Goal: Answer question/provide support: Share knowledge or assist other users

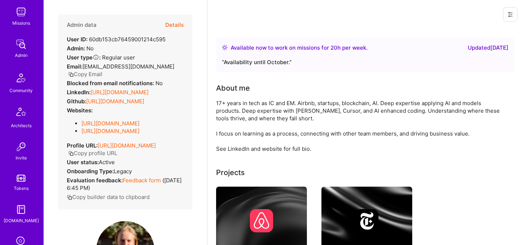
scroll to position [218, 0]
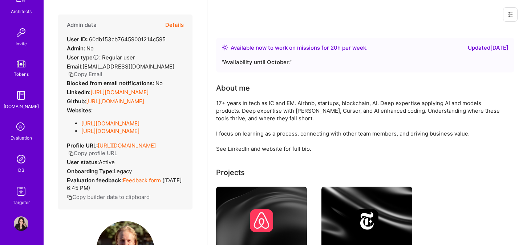
click at [19, 164] on img at bounding box center [21, 159] width 15 height 15
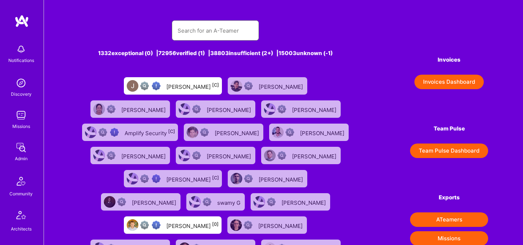
click at [192, 35] on input "text" at bounding box center [214, 30] width 75 height 19
paste input "[PERSON_NAME]"
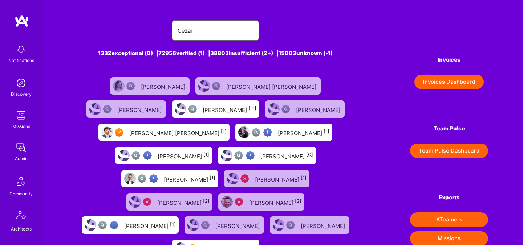
click at [216, 29] on input "Cezar" at bounding box center [214, 30] width 75 height 19
paste input "Cezar Carvalho"
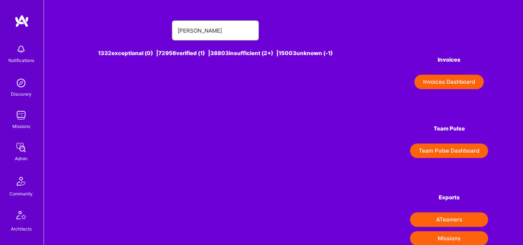
drag, startPoint x: 180, startPoint y: 31, endPoint x: 142, endPoint y: 30, distance: 38.8
click at [142, 30] on div "Cezar Carvalho" at bounding box center [215, 30] width 273 height 20
drag, startPoint x: 223, startPoint y: 29, endPoint x: 203, endPoint y: 29, distance: 20.0
click at [203, 29] on input "Cezar Carvalho" at bounding box center [214, 30] width 75 height 19
click at [224, 36] on input "Cezar Car" at bounding box center [214, 30] width 75 height 19
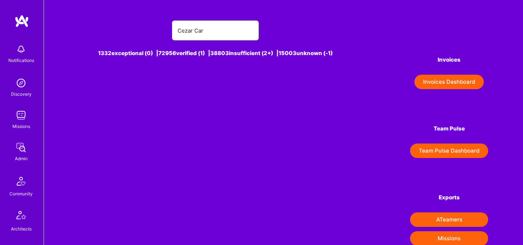
click at [224, 36] on input "Cezar Car" at bounding box center [214, 30] width 75 height 19
paste input "hey@cezar.co"
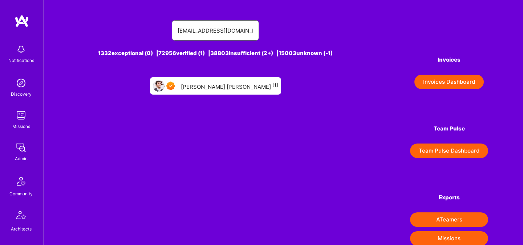
type input "hey@cezar.co"
click at [208, 85] on div "Cezar Chiriboga Carvalho Pereira [1]" at bounding box center [229, 85] width 97 height 9
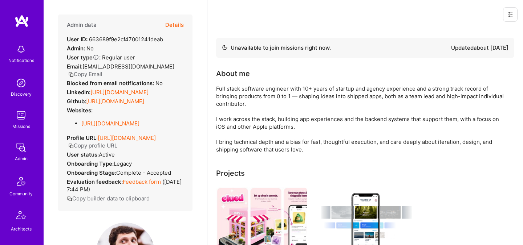
click at [180, 19] on button "Details" at bounding box center [174, 25] width 19 height 21
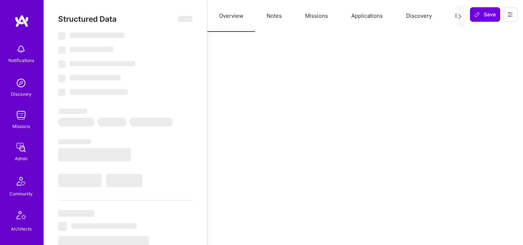
click at [452, 16] on button "Evaluation" at bounding box center [468, 16] width 50 height 32
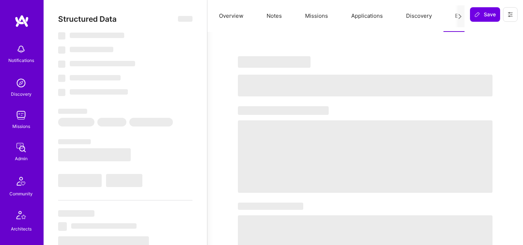
type textarea "x"
select select "Not Available"
select select "3 Months"
select select "7"
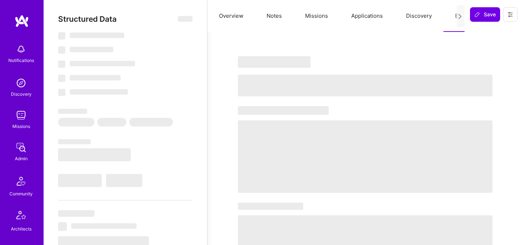
select select "7"
select select "BR"
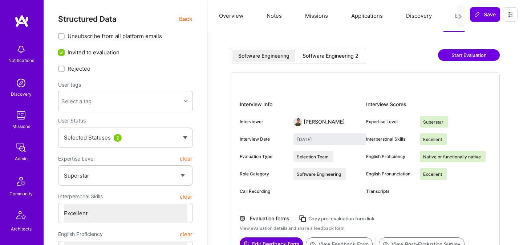
click at [324, 56] on div "Software Engineering 2" at bounding box center [330, 55] width 56 height 7
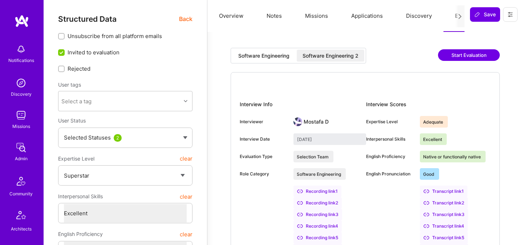
type input "August 20, 2025"
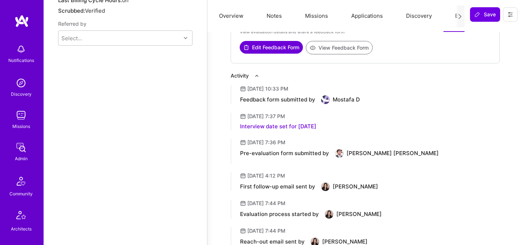
scroll to position [650, 0]
click at [324, 50] on button "View Feedback Form" at bounding box center [339, 46] width 67 height 13
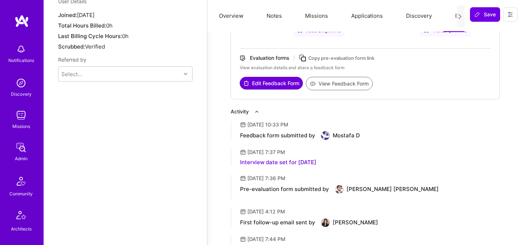
scroll to position [610, 0]
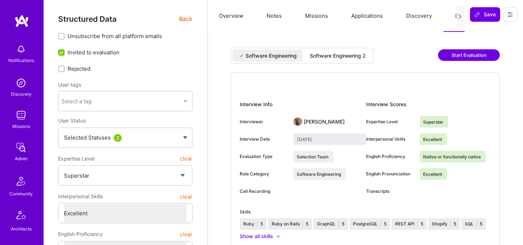
select select "7"
select select "US"
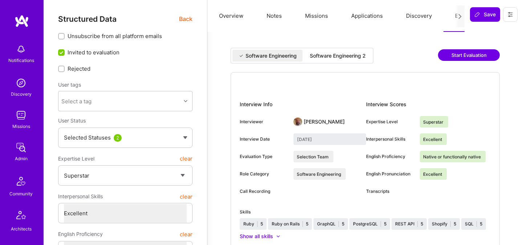
select select "Right Now"
click at [310, 52] on div "Software Engineering 2" at bounding box center [338, 55] width 56 height 7
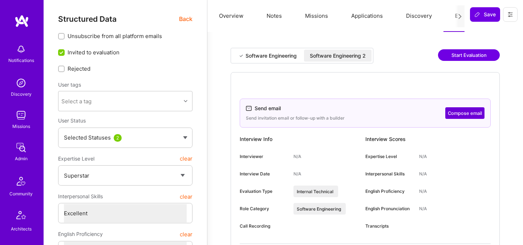
click at [346, 56] on div "Software Engineering 2" at bounding box center [338, 55] width 56 height 7
click at [457, 114] on button "Compose email" at bounding box center [464, 113] width 39 height 12
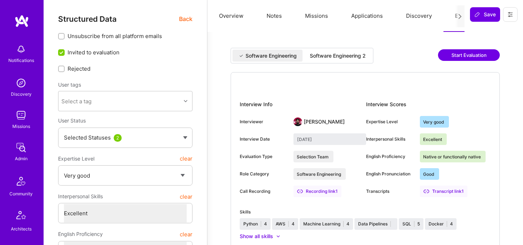
select select "5"
select select "7"
select select "6"
select select "PL"
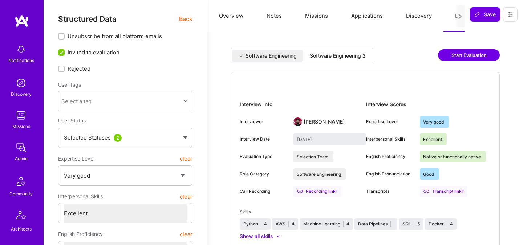
select select "Right Now"
click at [355, 61] on div "Software Engineering 2" at bounding box center [337, 56] width 67 height 12
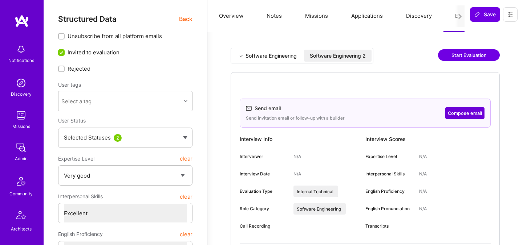
click at [468, 112] on button "Compose email" at bounding box center [464, 113] width 39 height 12
select select "7"
select select "4"
select select "7"
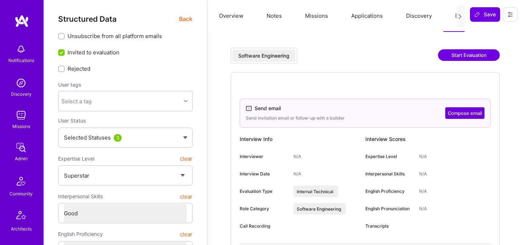
select select "CA"
select select "Right Now"
click at [451, 112] on button "Compose email" at bounding box center [464, 113] width 39 height 12
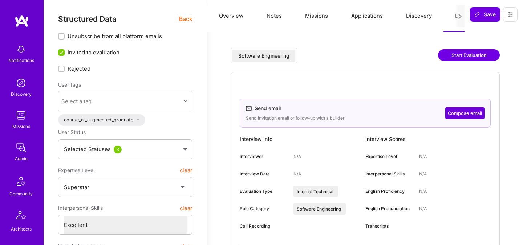
select select "7"
select select "US"
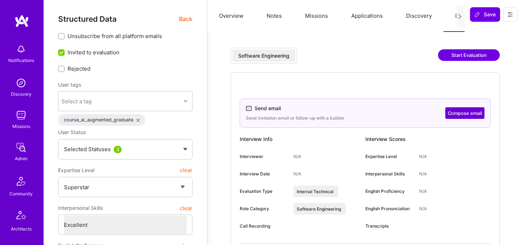
select select "Right Now"
click at [477, 115] on button "Compose email" at bounding box center [464, 113] width 39 height 12
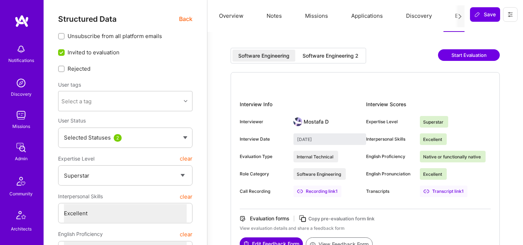
select select "7"
select select "US"
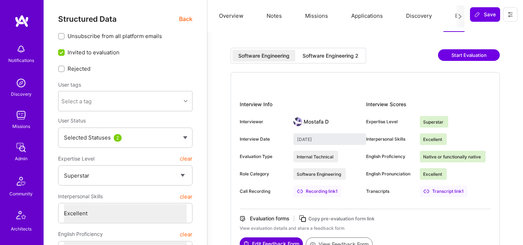
select select "Right Now"
click at [343, 65] on div "Software Engineering Software Engineering 2 Start Evaluation" at bounding box center [364, 60] width 269 height 24
click at [343, 59] on div "Software Engineering 2" at bounding box center [330, 55] width 56 height 7
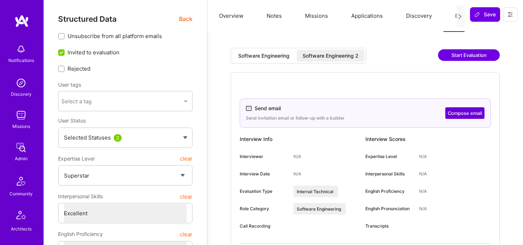
click at [465, 113] on button "Compose email" at bounding box center [464, 113] width 39 height 12
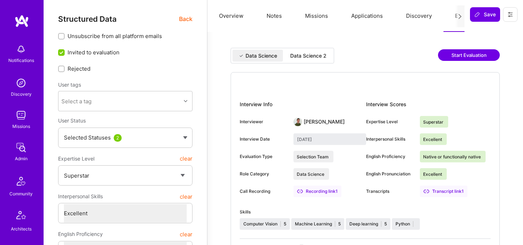
select select "7"
select select "IL"
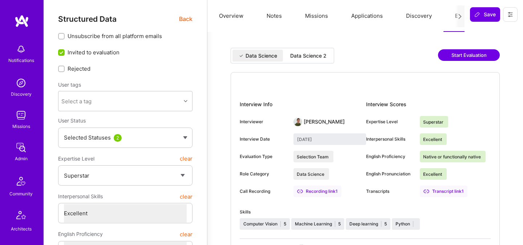
select select "Right Now"
click at [316, 60] on div "Data Science 2" at bounding box center [308, 56] width 48 height 12
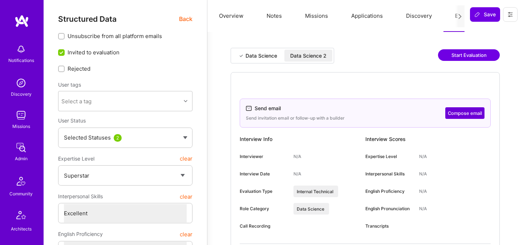
click at [454, 110] on button "Compose email" at bounding box center [464, 113] width 39 height 12
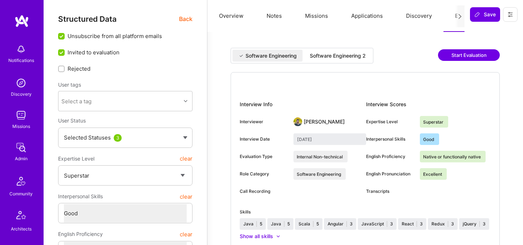
select select "7"
select select "4"
select select "7"
select select "PL"
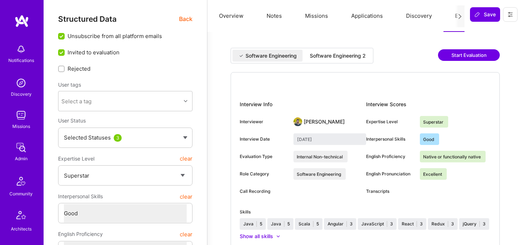
select select "Right Now"
click at [350, 56] on div "Software Engineering 2" at bounding box center [338, 55] width 56 height 7
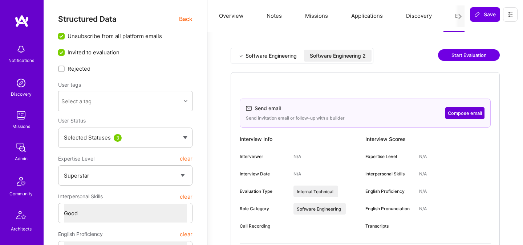
click at [457, 114] on button "Compose email" at bounding box center [464, 113] width 39 height 12
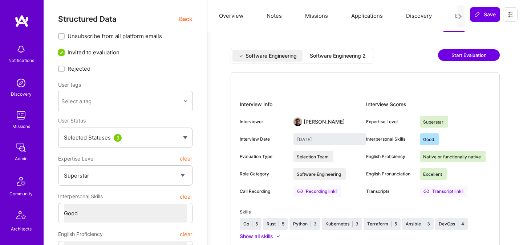
select select "7"
select select "4"
select select "7"
select select "DE"
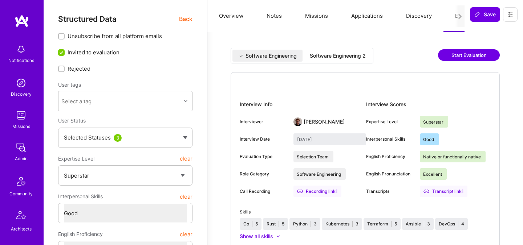
select select "Right Now"
click at [333, 51] on div "Software Engineering 2" at bounding box center [337, 56] width 67 height 12
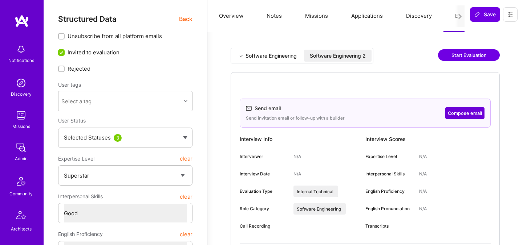
click at [458, 113] on button "Compose email" at bounding box center [464, 113] width 39 height 12
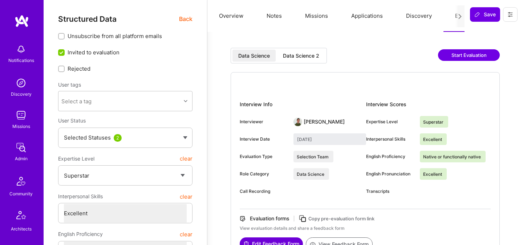
select select "7"
select select "US"
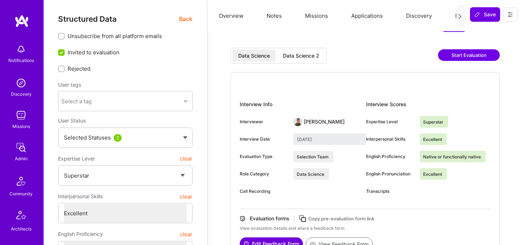
select select "Right Now"
click at [301, 53] on div "Data Science 2" at bounding box center [301, 55] width 36 height 7
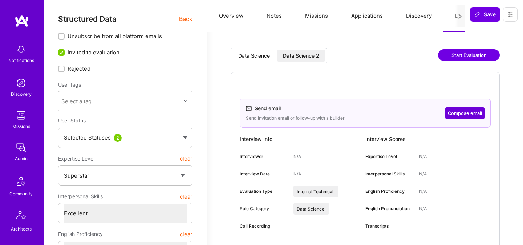
click at [456, 112] on button "Compose email" at bounding box center [464, 113] width 39 height 12
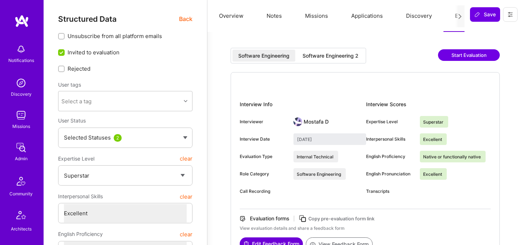
select select "7"
select select "US"
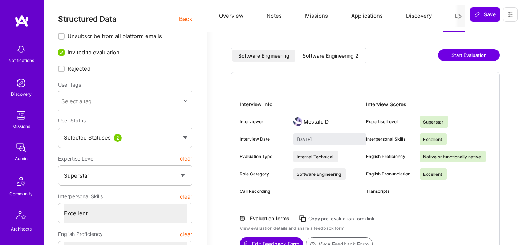
select select "Right Now"
click at [314, 54] on div "Software Engineering 2" at bounding box center [330, 55] width 56 height 7
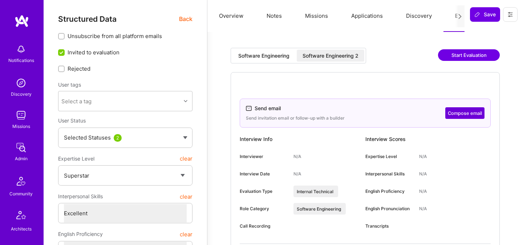
click at [455, 114] on button "Compose email" at bounding box center [464, 113] width 39 height 12
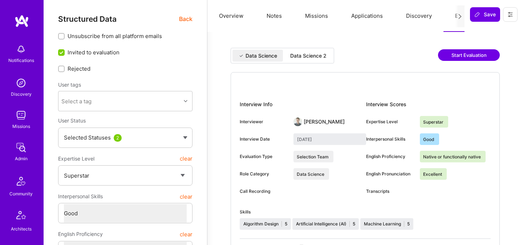
select select "7"
select select "4"
select select "7"
select select "US"
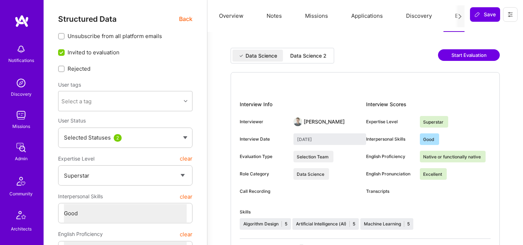
select select "Right Now"
click at [298, 53] on div "Data Science 2" at bounding box center [308, 55] width 36 height 7
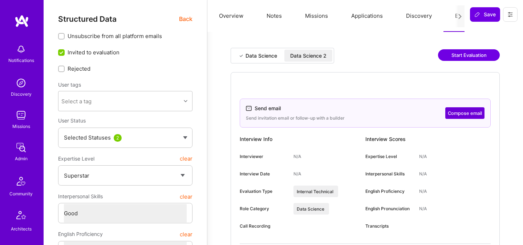
click at [295, 55] on div "Data Science 2" at bounding box center [308, 55] width 36 height 7
click at [468, 114] on button "Compose email" at bounding box center [464, 113] width 39 height 12
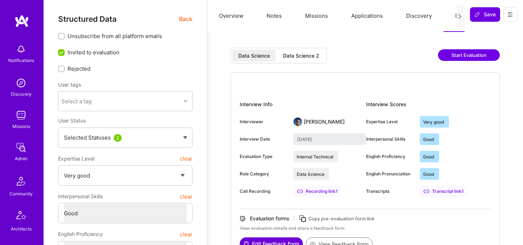
select select "5"
select select "4"
select select "6"
select select "CA"
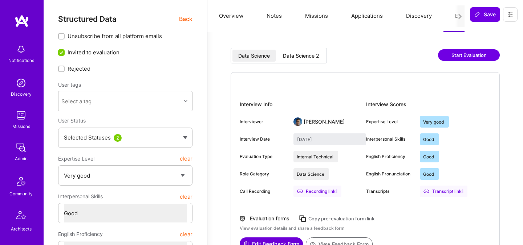
select select "Right Now"
click at [316, 57] on div "Data Science 2" at bounding box center [301, 55] width 36 height 7
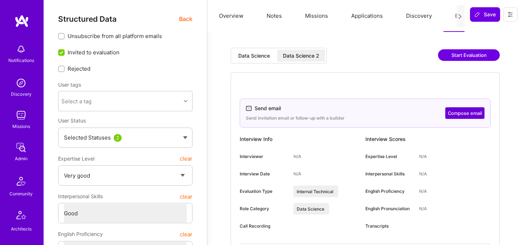
click at [458, 114] on button "Compose email" at bounding box center [464, 113] width 39 height 12
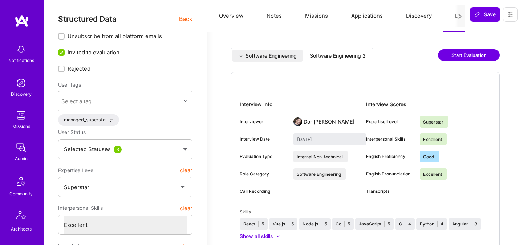
select select "7"
select select "6"
select select "7"
select select "KZ"
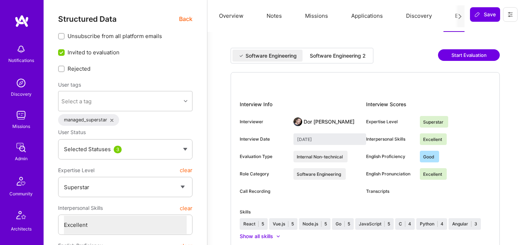
select select "Right Now"
click at [328, 58] on div "Software Engineering 2" at bounding box center [338, 55] width 56 height 7
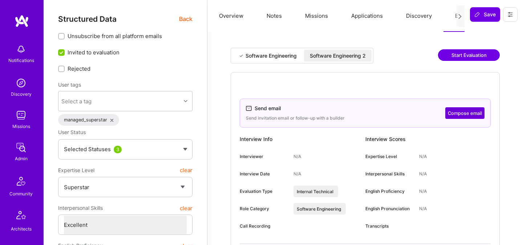
click at [459, 116] on button "Compose email" at bounding box center [464, 113] width 39 height 12
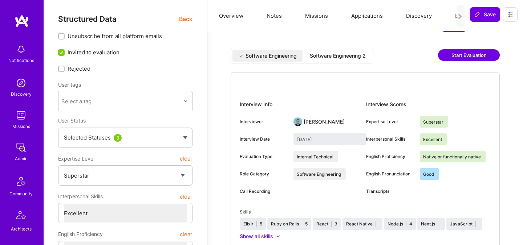
select select "7"
select select "6"
select select "GB"
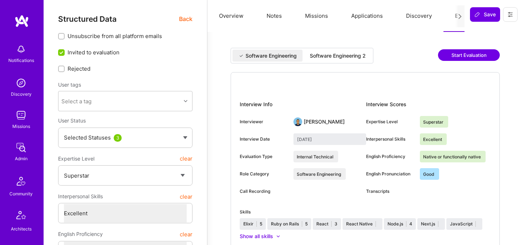
select select "Right Now"
click at [343, 62] on div "Software Engineering Software Engineering 2" at bounding box center [301, 56] width 143 height 16
click at [343, 59] on div "Software Engineering 2" at bounding box center [338, 55] width 56 height 7
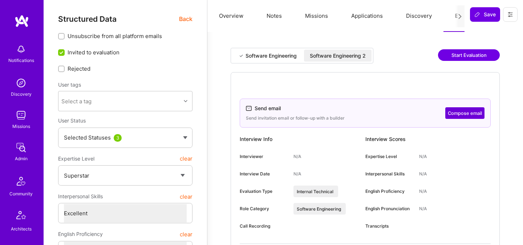
click at [448, 112] on button "Compose email" at bounding box center [464, 113] width 39 height 12
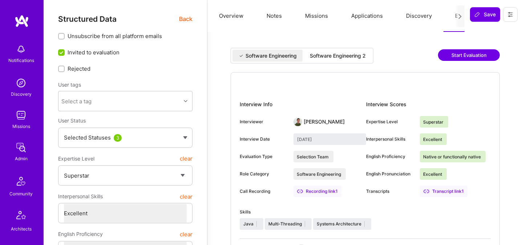
select select "7"
select select "US"
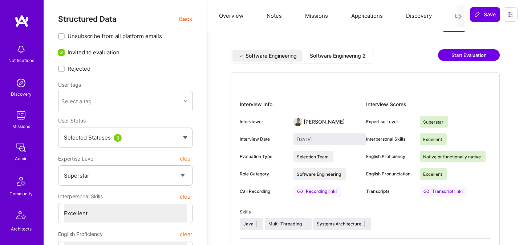
select select "Right Now"
drag, startPoint x: 0, startPoint y: 0, endPoint x: 319, endPoint y: 54, distance: 323.9
click at [320, 56] on div "Software Engineering 2" at bounding box center [338, 55] width 56 height 7
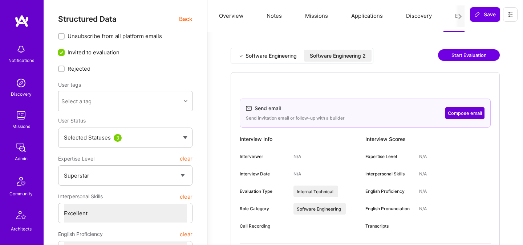
click at [453, 112] on button "Compose email" at bounding box center [464, 113] width 39 height 12
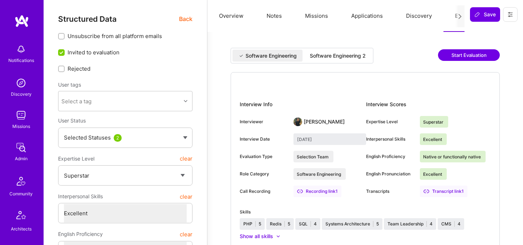
select select "7"
select select "US"
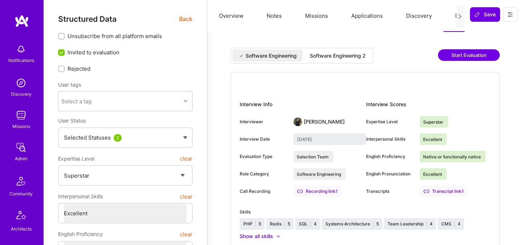
select select "Right Now"
click at [320, 55] on div "Software Engineering 2" at bounding box center [338, 55] width 56 height 7
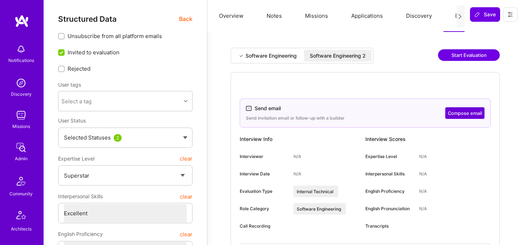
click at [466, 113] on button "Compose email" at bounding box center [464, 113] width 39 height 12
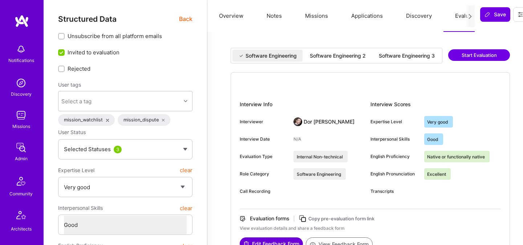
select select "5"
select select "4"
select select "7"
select select "US"
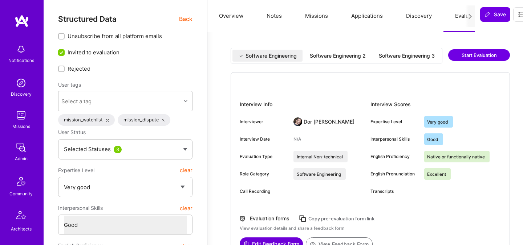
select select "Right Now"
click at [394, 54] on div "Software Engineering 3" at bounding box center [406, 55] width 56 height 7
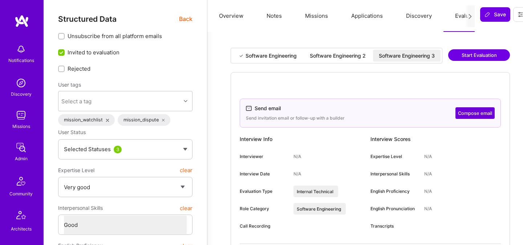
click at [349, 52] on div "Software Engineering 2" at bounding box center [338, 55] width 56 height 7
click at [393, 57] on div "Software Engineering 3" at bounding box center [406, 55] width 56 height 7
click at [340, 59] on div "Software Engineering 2" at bounding box center [338, 55] width 56 height 7
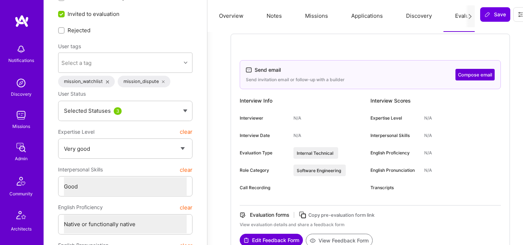
scroll to position [11, 0]
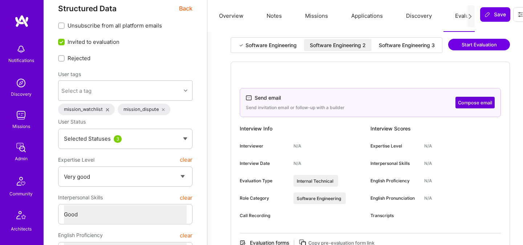
click at [391, 52] on div "Software Engineering Software Engineering 2 Software Engineering 3" at bounding box center [336, 45] width 212 height 16
click at [391, 45] on div "Software Engineering 3" at bounding box center [406, 45] width 56 height 7
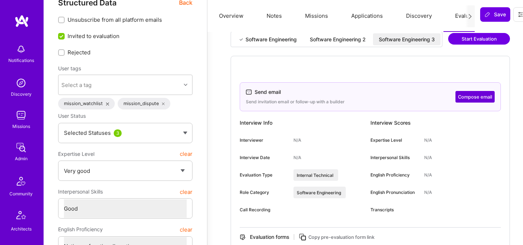
scroll to position [0, 0]
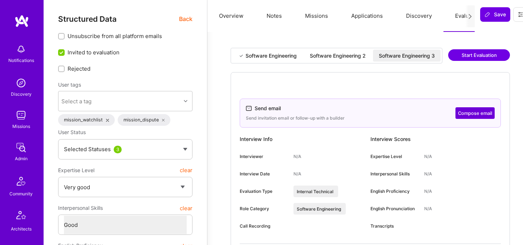
click at [277, 65] on div "Software Engineering Software Engineering 2 Software Engineering 3 Start Evalua…" at bounding box center [369, 60] width 279 height 24
click at [277, 58] on div "Software Engineering" at bounding box center [270, 55] width 51 height 7
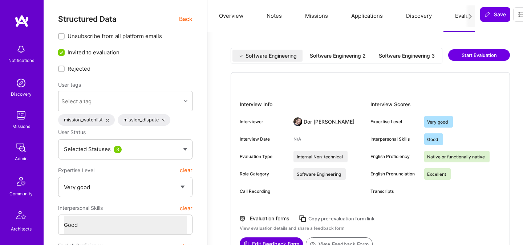
click at [322, 56] on div "Software Engineering 2" at bounding box center [338, 55] width 56 height 7
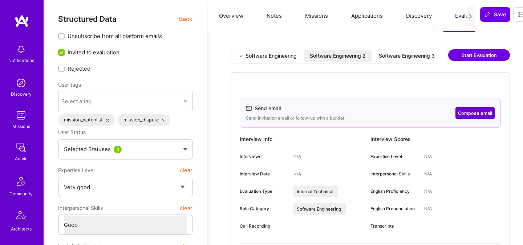
click at [398, 56] on div "Software Engineering 3" at bounding box center [406, 55] width 56 height 7
click at [342, 55] on div "Software Engineering 2" at bounding box center [338, 55] width 56 height 7
click at [391, 58] on div "Software Engineering 3" at bounding box center [406, 55] width 56 height 7
click at [470, 113] on button "Compose email" at bounding box center [474, 113] width 39 height 12
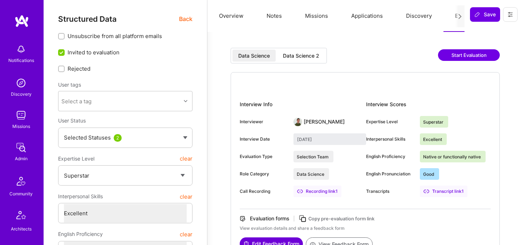
select select "7"
select select "6"
select select "IN"
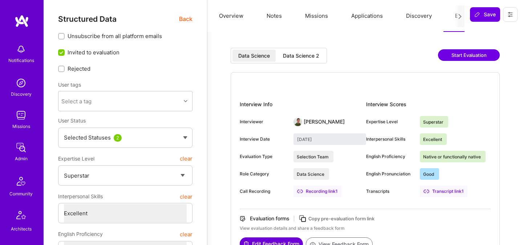
select select "Right Now"
click at [313, 58] on div "Data Science 2" at bounding box center [301, 55] width 36 height 7
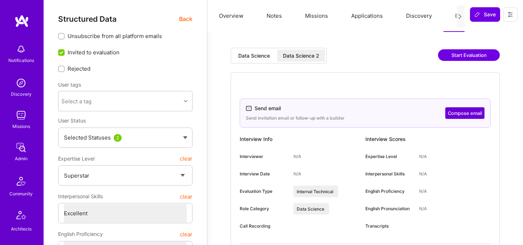
click at [459, 113] on button "Compose email" at bounding box center [464, 113] width 39 height 12
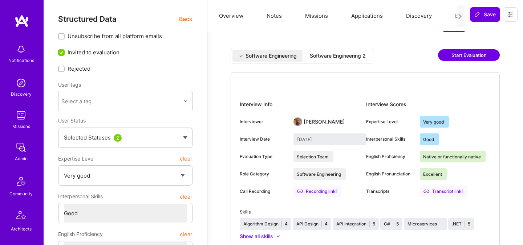
select select "5"
select select "4"
select select "7"
select select "US"
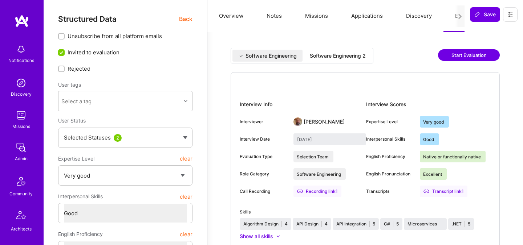
select select "Right Now"
click at [361, 54] on div "Software Engineering 2" at bounding box center [338, 55] width 56 height 7
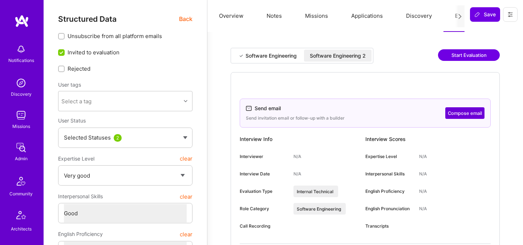
click at [466, 114] on button "Compose email" at bounding box center [464, 113] width 39 height 12
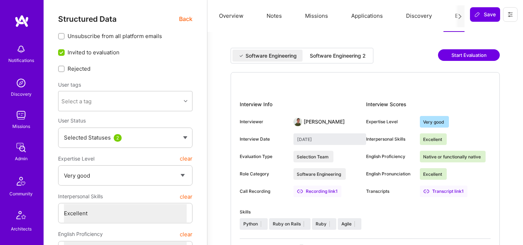
select select "5"
select select "7"
select select "US"
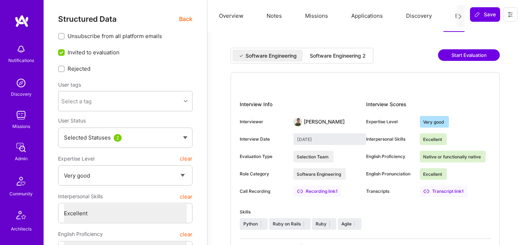
select select "Right Now"
click at [362, 48] on div "Software Engineering Software Engineering 2" at bounding box center [301, 56] width 143 height 16
click at [356, 54] on div "Software Engineering 2" at bounding box center [338, 55] width 56 height 7
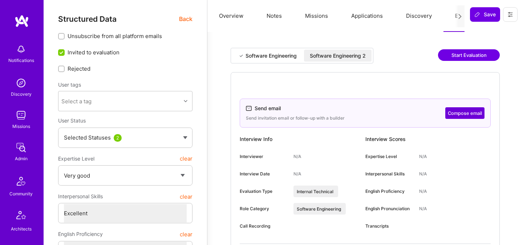
click at [461, 116] on button "Compose email" at bounding box center [464, 113] width 39 height 12
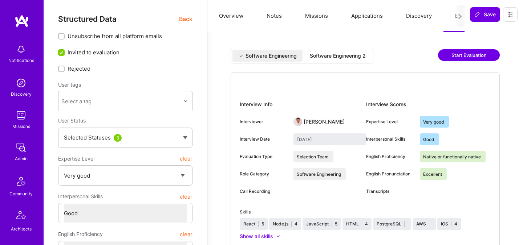
select select "5"
select select "4"
select select "7"
select select "US"
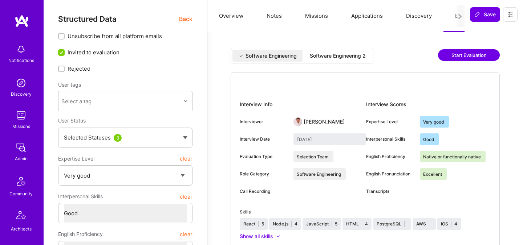
select select "Right Now"
click at [352, 58] on div "Software Engineering 2" at bounding box center [338, 55] width 56 height 7
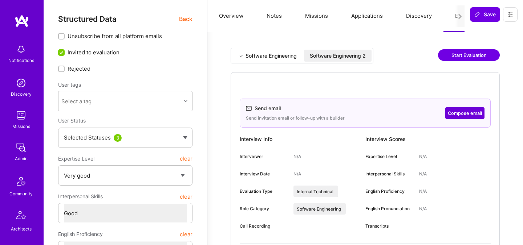
click at [466, 115] on button "Compose email" at bounding box center [464, 113] width 39 height 12
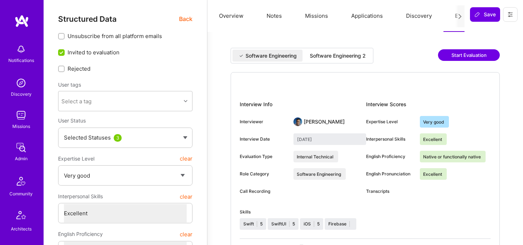
select select "5"
select select "7"
select select "US"
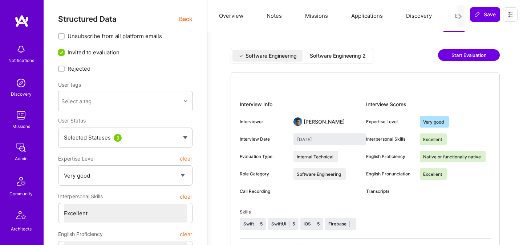
select select "Right Now"
click at [360, 53] on div "Software Engineering 2" at bounding box center [338, 55] width 56 height 7
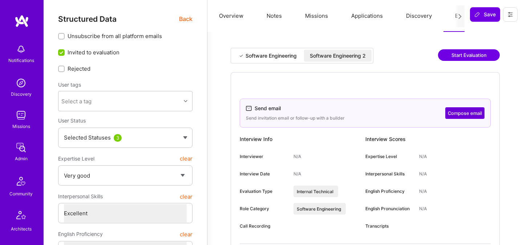
click at [455, 112] on button "Compose email" at bounding box center [464, 113] width 39 height 12
select select "5"
select select "7"
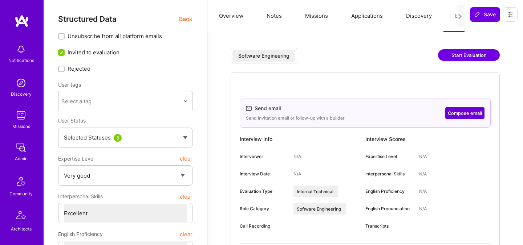
select select "CA"
select select "Right Now"
click at [464, 113] on button "Compose email" at bounding box center [464, 113] width 39 height 12
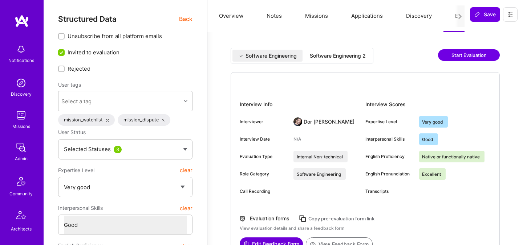
select select "5"
select select "4"
select select "7"
select select "US"
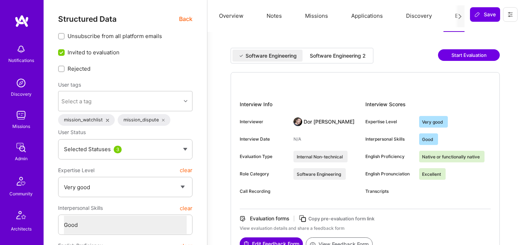
select select "Right Now"
click at [345, 57] on div "Software Engineering 2" at bounding box center [338, 55] width 56 height 7
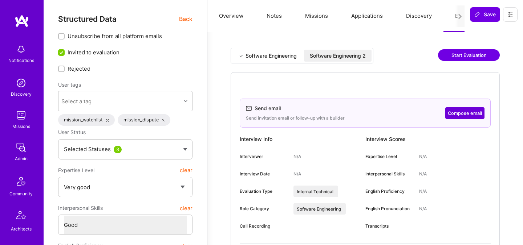
click at [464, 114] on button "Compose email" at bounding box center [464, 113] width 39 height 12
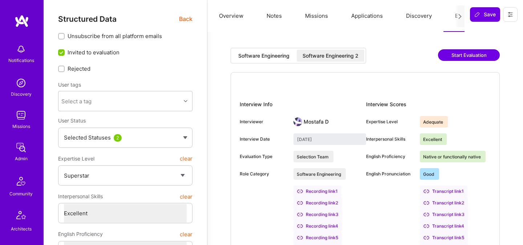
select select "7"
select select "BR"
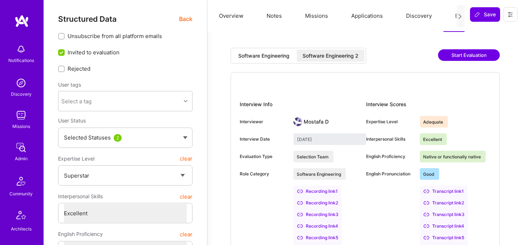
select select "Not Available"
select select "3 Months"
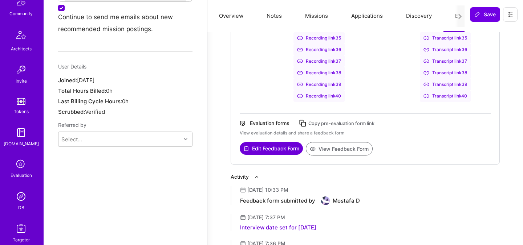
scroll to position [561, 0]
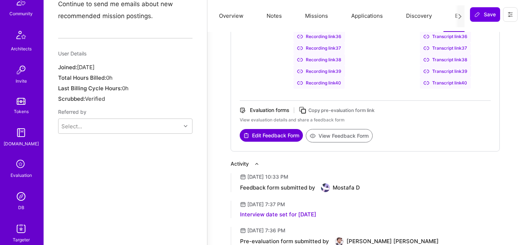
click at [31, 167] on link "Evaluation" at bounding box center [21, 168] width 45 height 21
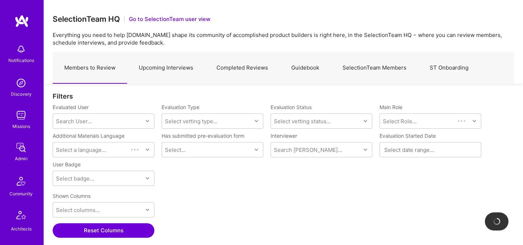
click at [174, 67] on link "Upcoming Interviews" at bounding box center [166, 68] width 78 height 32
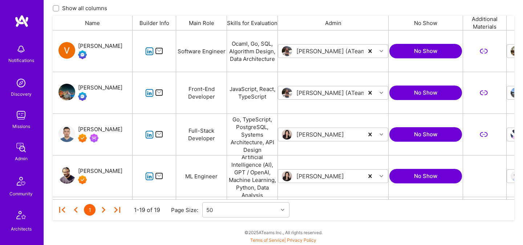
scroll to position [12, 0]
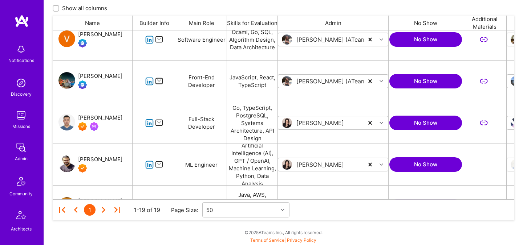
drag, startPoint x: 79, startPoint y: 109, endPoint x: 120, endPoint y: 117, distance: 42.1
click at [120, 117] on div "Talgat Saribayev" at bounding box center [93, 122] width 80 height 41
copy div "[PERSON_NAME]"
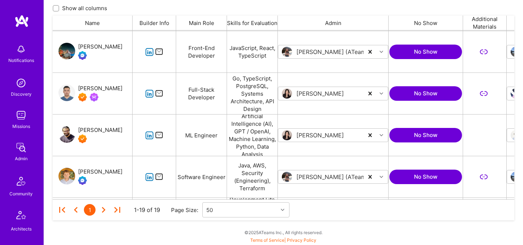
scroll to position [44, 0]
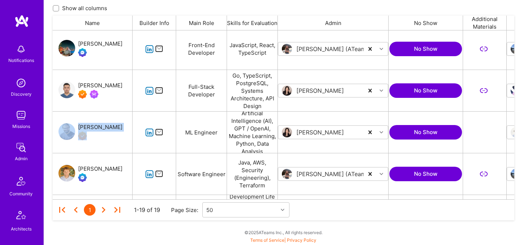
drag, startPoint x: 77, startPoint y: 123, endPoint x: 107, endPoint y: 128, distance: 30.9
click at [107, 128] on div "Luve Singh" at bounding box center [93, 132] width 80 height 41
click at [81, 118] on div "Luve Singh" at bounding box center [93, 132] width 80 height 41
drag, startPoint x: 75, startPoint y: 122, endPoint x: 105, endPoint y: 126, distance: 30.7
click at [105, 126] on div "Luve Singh" at bounding box center [93, 132] width 80 height 41
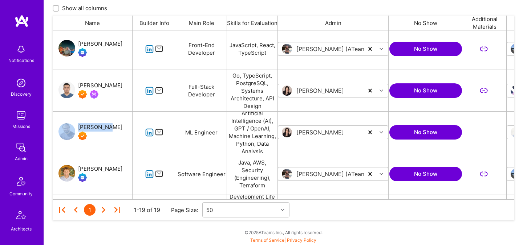
copy div "Luve Singh"
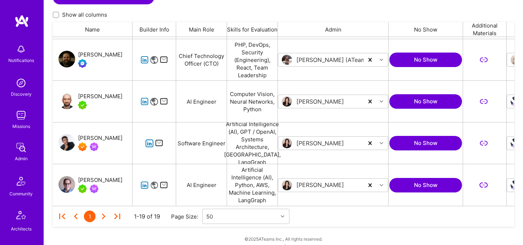
scroll to position [179, 0]
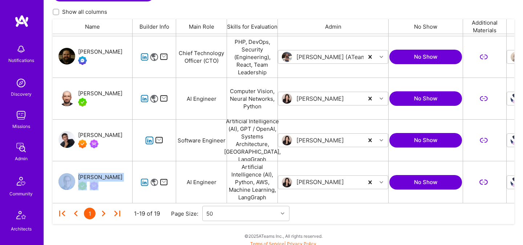
drag, startPoint x: 76, startPoint y: 172, endPoint x: 118, endPoint y: 175, distance: 41.8
click at [118, 175] on div "Mark Conway" at bounding box center [93, 182] width 80 height 42
copy div "Mark Conway"
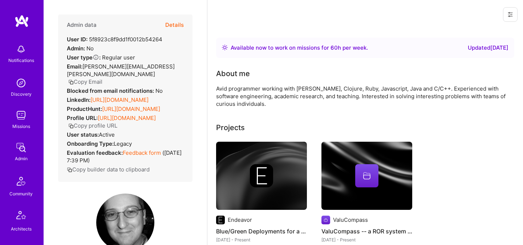
scroll to position [195, 0]
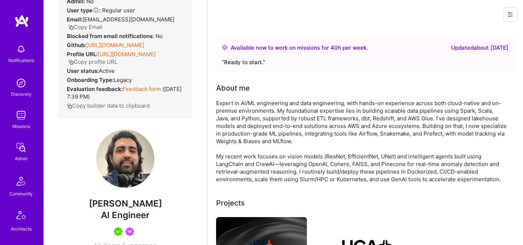
scroll to position [91, 0]
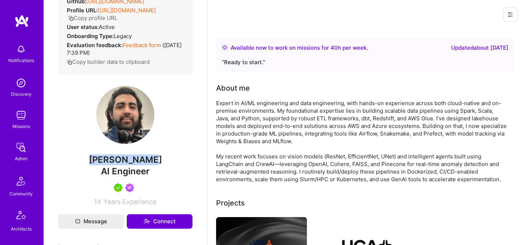
drag, startPoint x: 94, startPoint y: 160, endPoint x: 157, endPoint y: 159, distance: 63.1
click at [157, 159] on span "Jimson James" at bounding box center [125, 160] width 134 height 11
copy span "Jimson James"
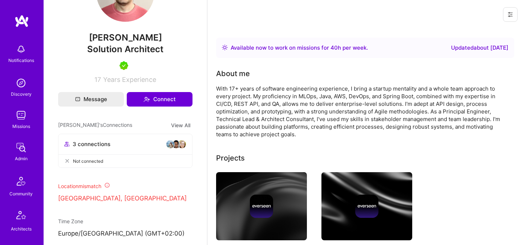
scroll to position [238, 0]
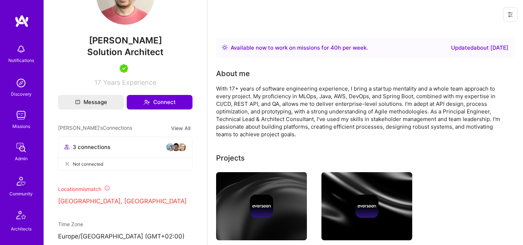
drag, startPoint x: 89, startPoint y: 40, endPoint x: 159, endPoint y: 37, distance: 70.1
click at [159, 37] on span "[PERSON_NAME]" at bounding box center [125, 40] width 134 height 11
copy span "[PERSON_NAME]"
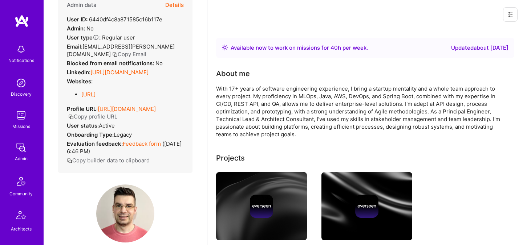
scroll to position [0, 0]
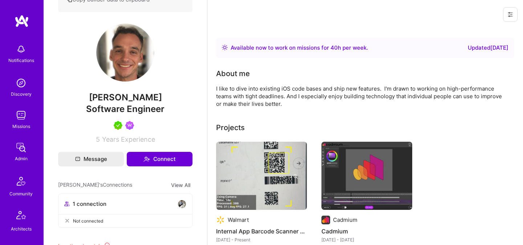
scroll to position [161, 0]
click at [120, 93] on span "Joe Newbry" at bounding box center [125, 98] width 134 height 11
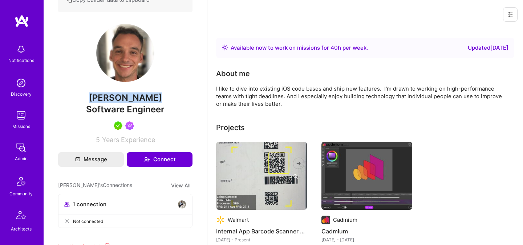
copy span "Joe Newbry"
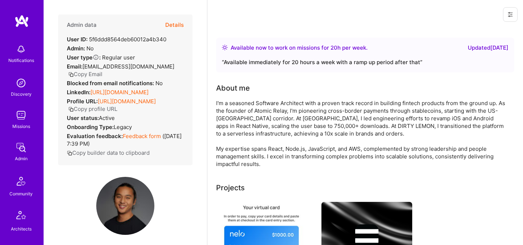
scroll to position [67, 0]
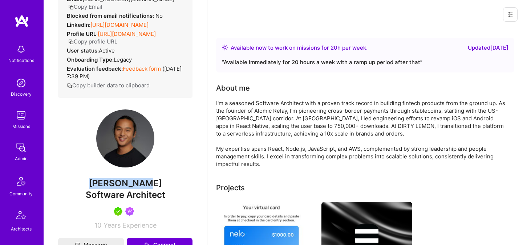
drag, startPoint x: 98, startPoint y: 198, endPoint x: 152, endPoint y: 198, distance: 53.7
click at [152, 189] on span "Jonathan Wu" at bounding box center [125, 183] width 134 height 11
copy span "Jonathan Wu"
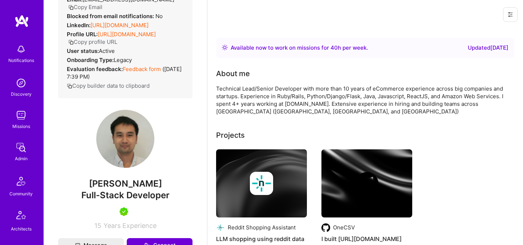
scroll to position [72, 0]
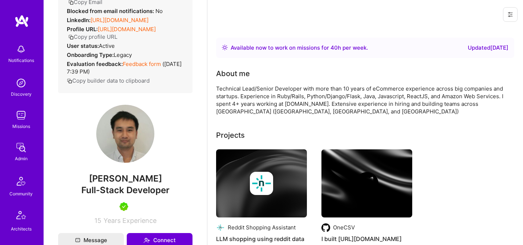
click at [128, 184] on span "[PERSON_NAME]" at bounding box center [125, 178] width 134 height 11
copy span "[PERSON_NAME]"
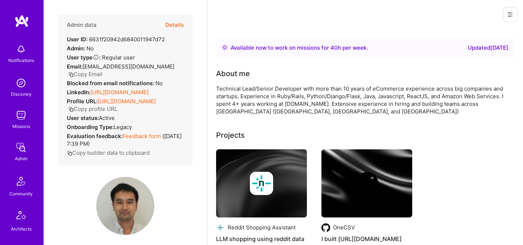
scroll to position [176, 0]
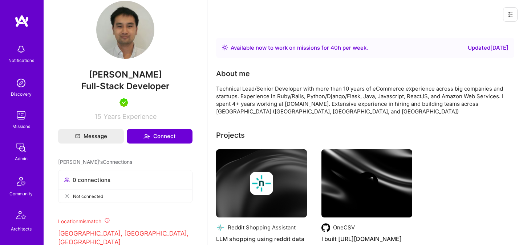
click at [133, 80] on span "[PERSON_NAME]" at bounding box center [125, 74] width 134 height 11
copy span "[PERSON_NAME]"
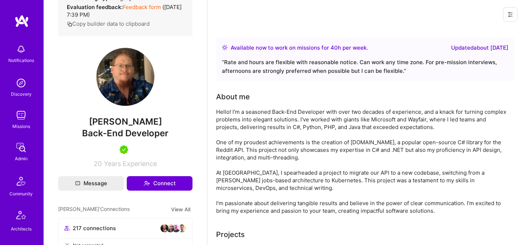
scroll to position [154, 0]
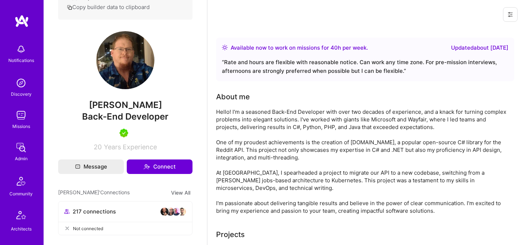
click at [130, 100] on span "Kris Craig" at bounding box center [125, 105] width 134 height 11
copy span "Kris Craig"
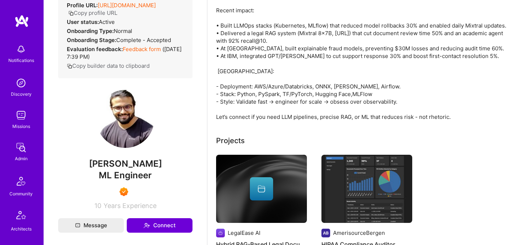
scroll to position [135, 0]
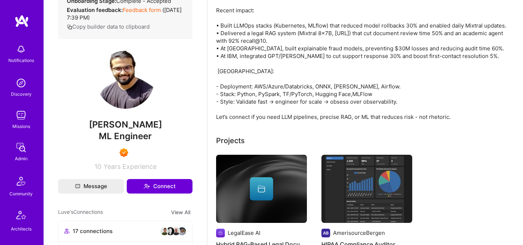
click at [124, 126] on span "Luve Singh" at bounding box center [125, 124] width 134 height 11
copy span "Luve Singh"
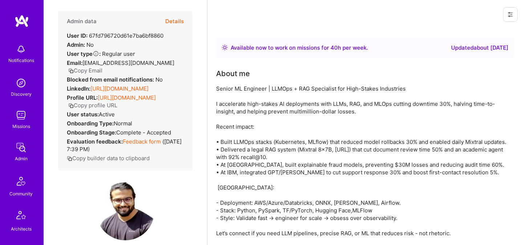
scroll to position [0, 0]
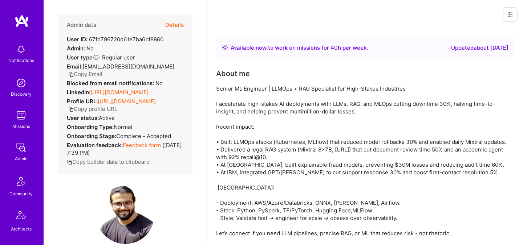
click at [178, 26] on button "Details" at bounding box center [174, 25] width 19 height 21
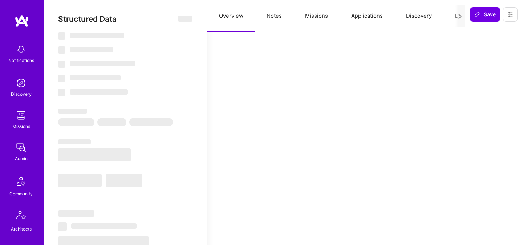
click at [453, 17] on button "Evaluation" at bounding box center [468, 16] width 50 height 32
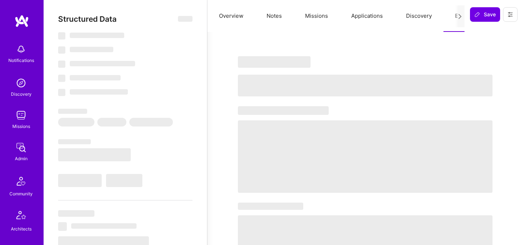
select select "Right Now"
select select "7"
select select "6"
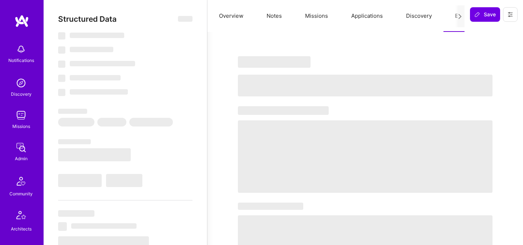
select select "IN"
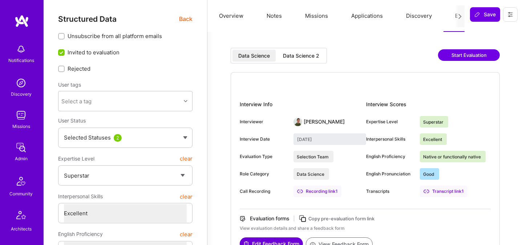
click at [317, 59] on div "Data Science 2" at bounding box center [301, 55] width 36 height 7
type input "September 1, 2025"
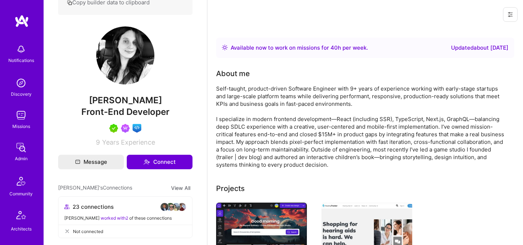
scroll to position [151, 0]
click at [132, 106] on span "[PERSON_NAME]" at bounding box center [125, 100] width 134 height 11
copy span "[PERSON_NAME]"
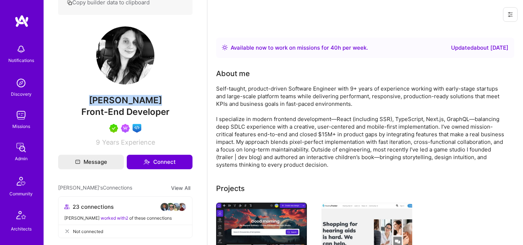
scroll to position [0, 0]
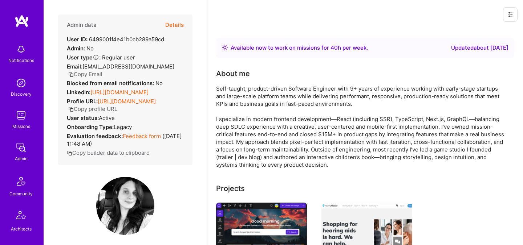
click at [173, 26] on button "Details" at bounding box center [174, 25] width 19 height 21
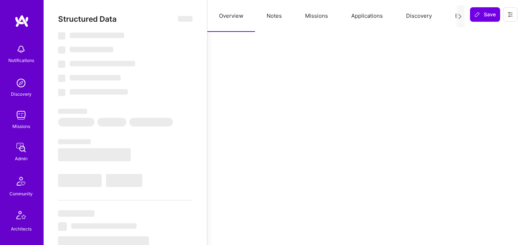
click at [451, 15] on button "Evaluation" at bounding box center [468, 16] width 50 height 32
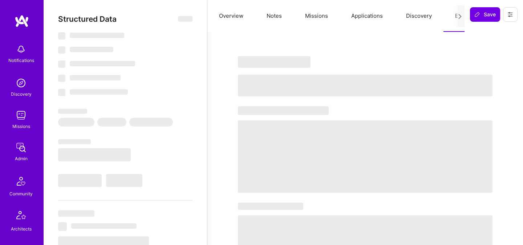
select select "Right Now"
select select "5"
select select "7"
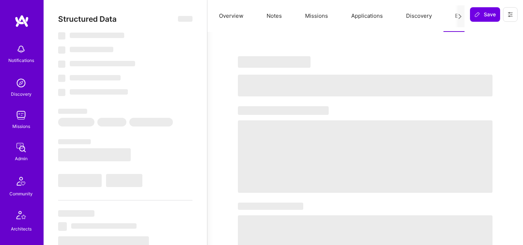
select select "US"
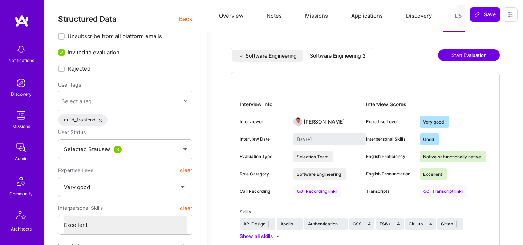
click at [316, 58] on div "Software Engineering 2" at bounding box center [338, 55] width 56 height 7
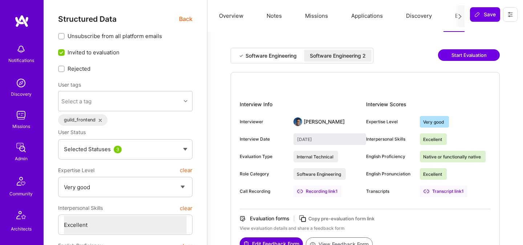
click at [332, 58] on div "Software Engineering 2" at bounding box center [338, 55] width 56 height 7
click at [287, 57] on div "Software Engineering" at bounding box center [270, 55] width 51 height 7
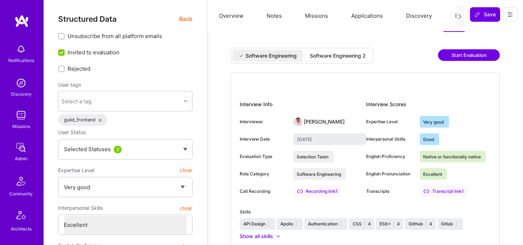
click at [321, 55] on div "Software Engineering 2" at bounding box center [338, 55] width 56 height 7
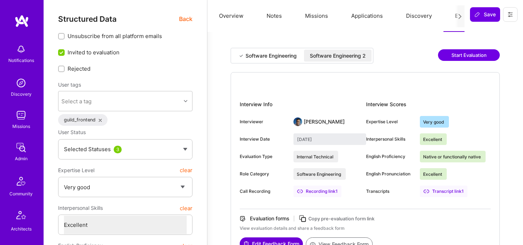
click at [277, 58] on div "Software Engineering" at bounding box center [270, 55] width 51 height 7
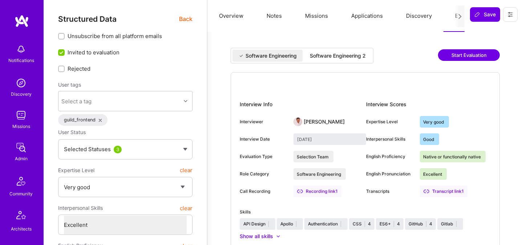
click at [314, 56] on div "Software Engineering 2" at bounding box center [338, 55] width 56 height 7
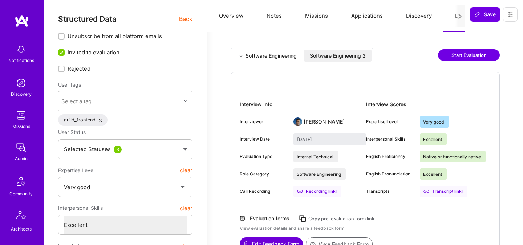
click at [288, 59] on div "Software Engineering" at bounding box center [270, 55] width 51 height 7
type input "August 28, 2023"
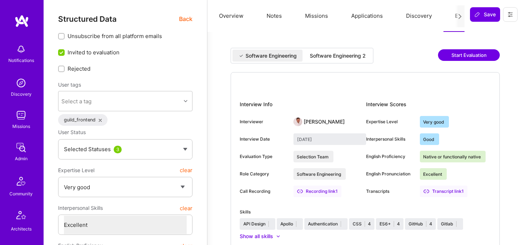
click at [187, 23] on span "Back" at bounding box center [185, 19] width 13 height 9
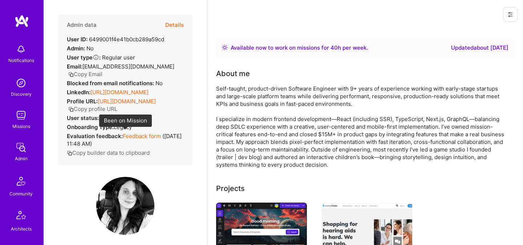
scroll to position [152, 0]
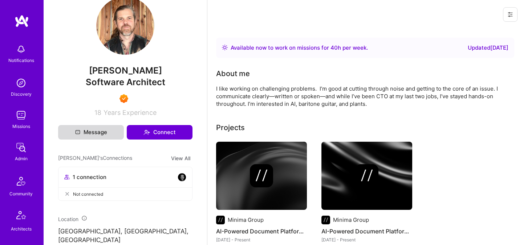
scroll to position [166, 0]
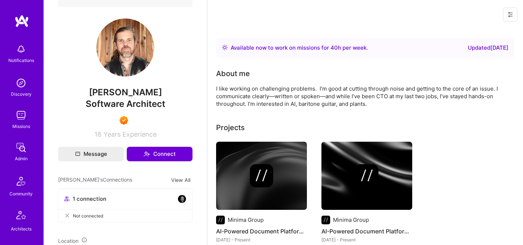
click at [130, 95] on span "Matthew Walsh" at bounding box center [125, 92] width 134 height 11
copy span "Matthew Walsh"
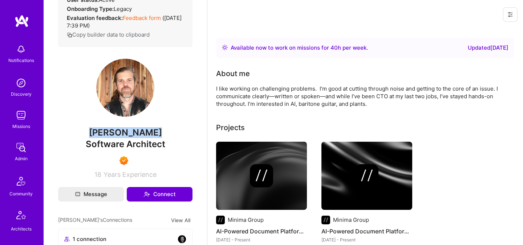
scroll to position [159, 0]
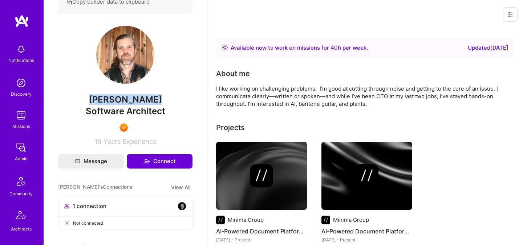
click at [131, 105] on div "Software Architect" at bounding box center [125, 111] width 134 height 12
click at [123, 97] on span "Matthew Walsh" at bounding box center [125, 99] width 134 height 11
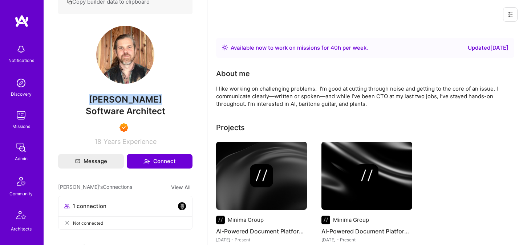
copy span "Matthew Walsh"
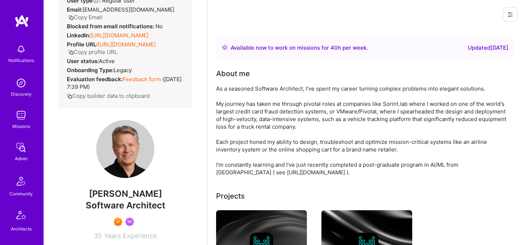
scroll to position [75, 0]
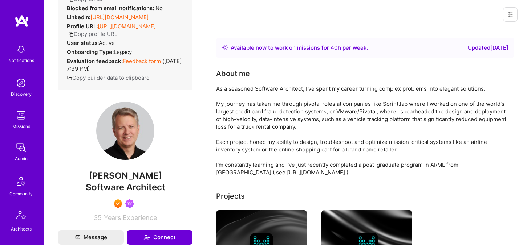
click at [120, 177] on span "[PERSON_NAME]" at bounding box center [125, 176] width 134 height 11
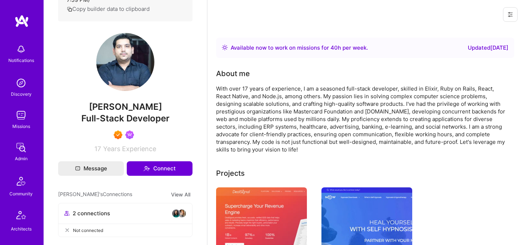
scroll to position [148, 0]
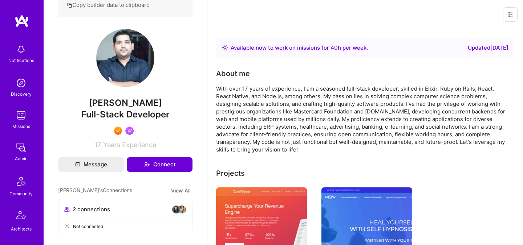
click at [103, 109] on span "Sadan Masroor" at bounding box center [125, 103] width 134 height 11
copy span "Sadan Masroor"
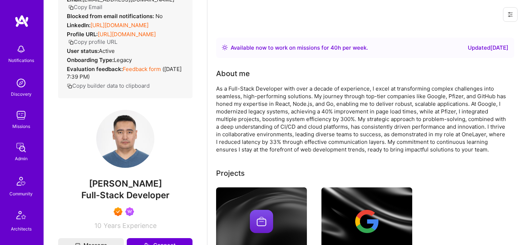
scroll to position [70, 0]
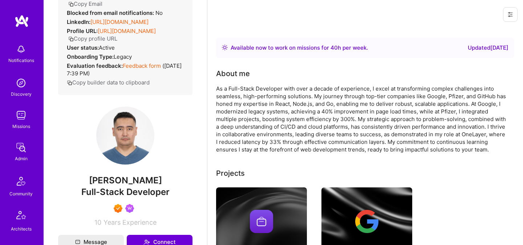
click at [124, 186] on span "Talgat Saribayev" at bounding box center [125, 180] width 134 height 11
copy span "Talgat Saribayev"
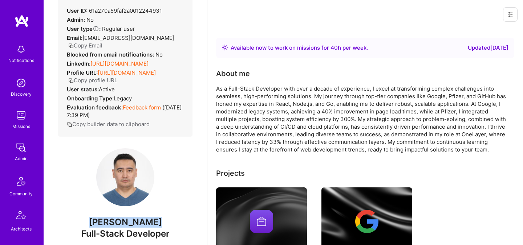
scroll to position [0, 0]
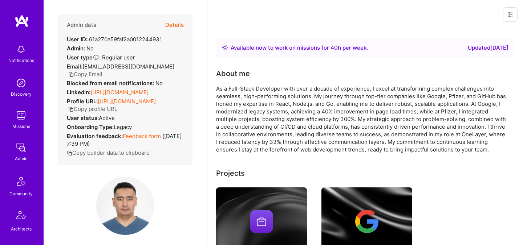
click at [173, 25] on button "Details" at bounding box center [174, 25] width 19 height 21
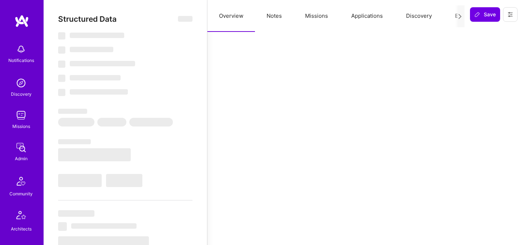
select select "Right Now"
select select "7"
select select "6"
select select "7"
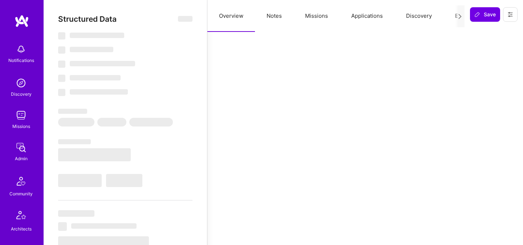
select select "KZ"
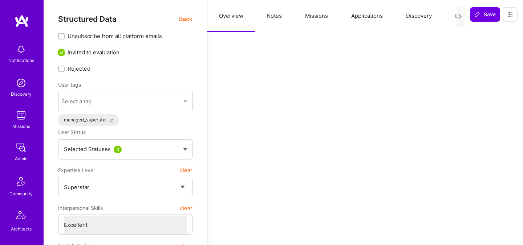
click at [450, 20] on button "Evaluation" at bounding box center [468, 16] width 50 height 32
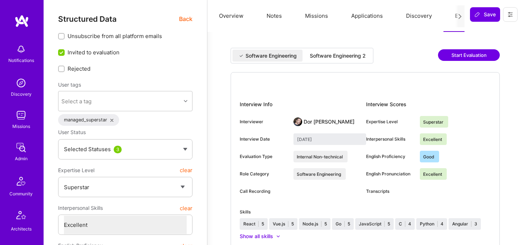
click at [362, 56] on div "Software Engineering 2" at bounding box center [338, 55] width 56 height 7
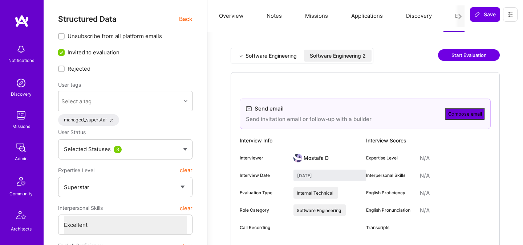
type input "September 3, 2025"
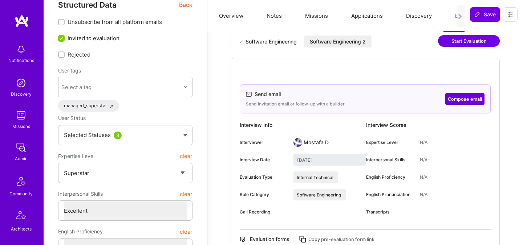
scroll to position [17, 0]
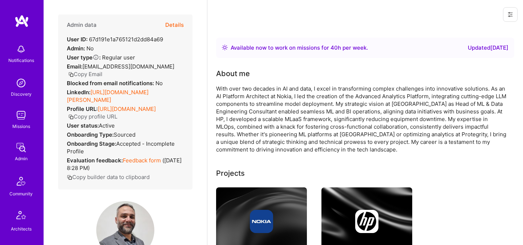
click at [176, 24] on button "Details" at bounding box center [174, 25] width 19 height 21
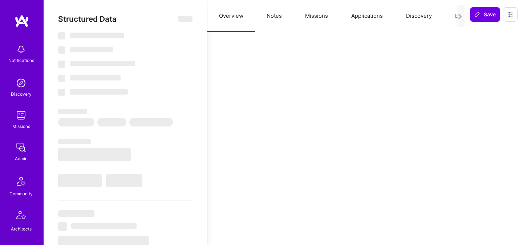
click at [451, 15] on button "Evaluation" at bounding box center [468, 16] width 50 height 32
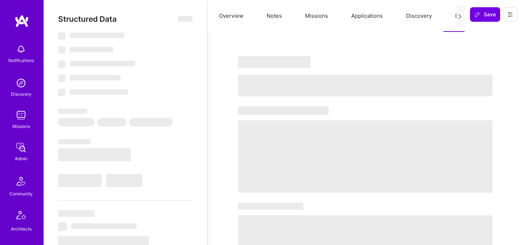
select select "Right Now"
select select "5"
select select "7"
select select "6"
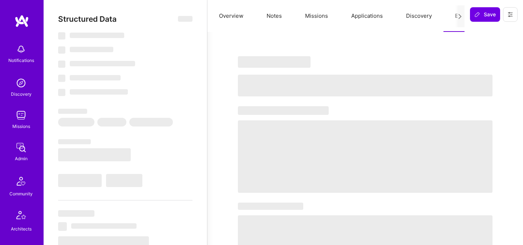
select select "US"
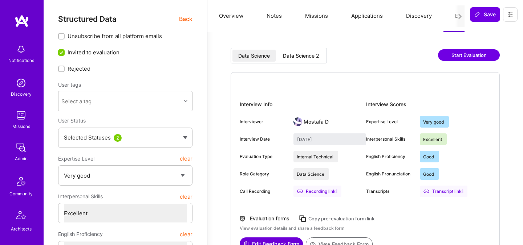
click at [312, 58] on div "Data Science 2" at bounding box center [301, 55] width 36 height 7
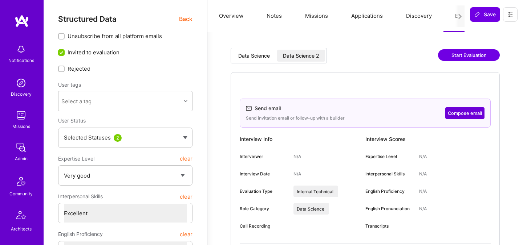
click at [273, 54] on div "Data Science" at bounding box center [253, 56] width 43 height 12
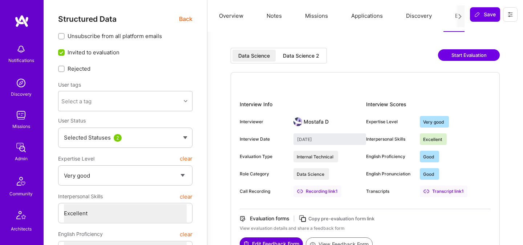
click at [186, 22] on span "Back" at bounding box center [185, 19] width 13 height 9
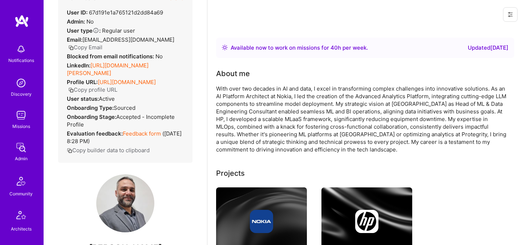
scroll to position [37, 0]
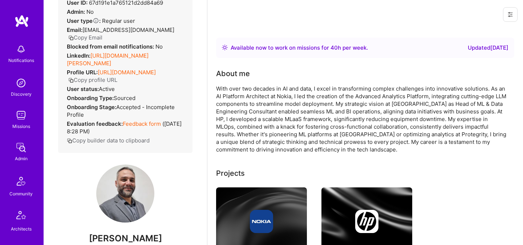
click at [95, 40] on button "Copy Email" at bounding box center [85, 38] width 34 height 8
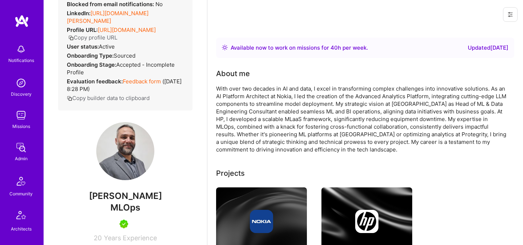
scroll to position [90, 0]
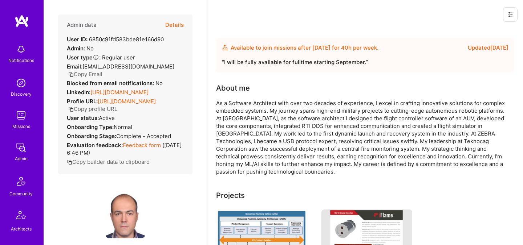
click at [181, 26] on button "Details" at bounding box center [174, 25] width 19 height 21
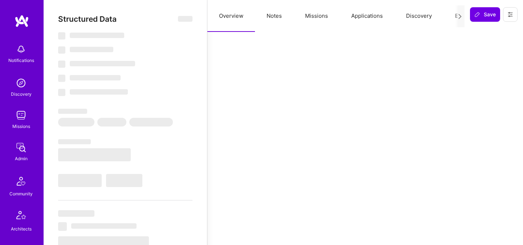
click at [448, 18] on button "Evaluation" at bounding box center [468, 16] width 50 height 32
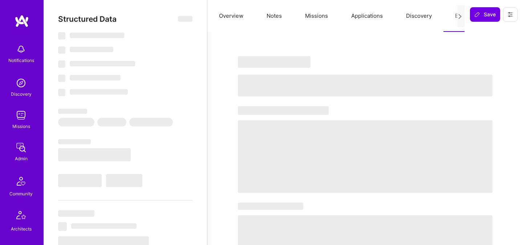
select select "Future Date"
select select "5"
select select "4"
select select "7"
select select "6"
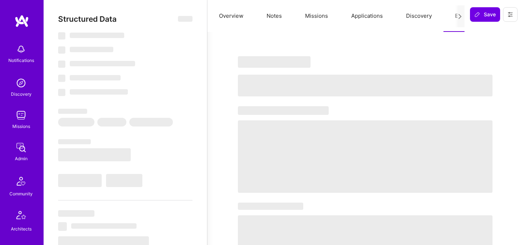
select select "US"
